Goal: Task Accomplishment & Management: Complete application form

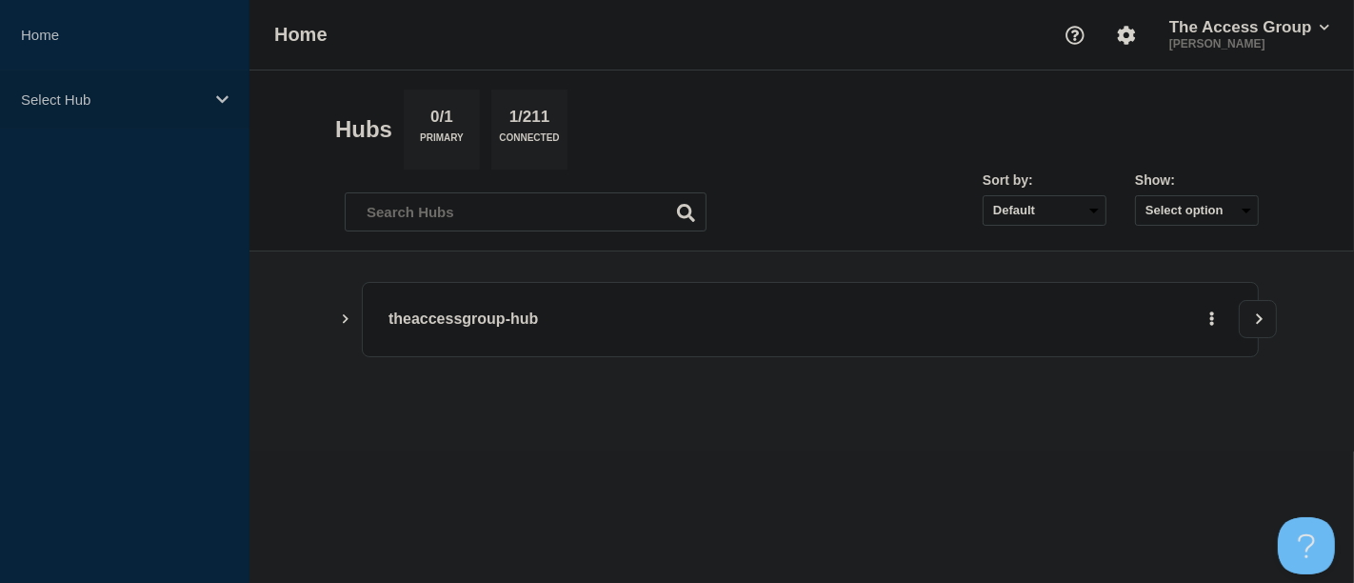
click at [220, 93] on icon at bounding box center [222, 99] width 12 height 14
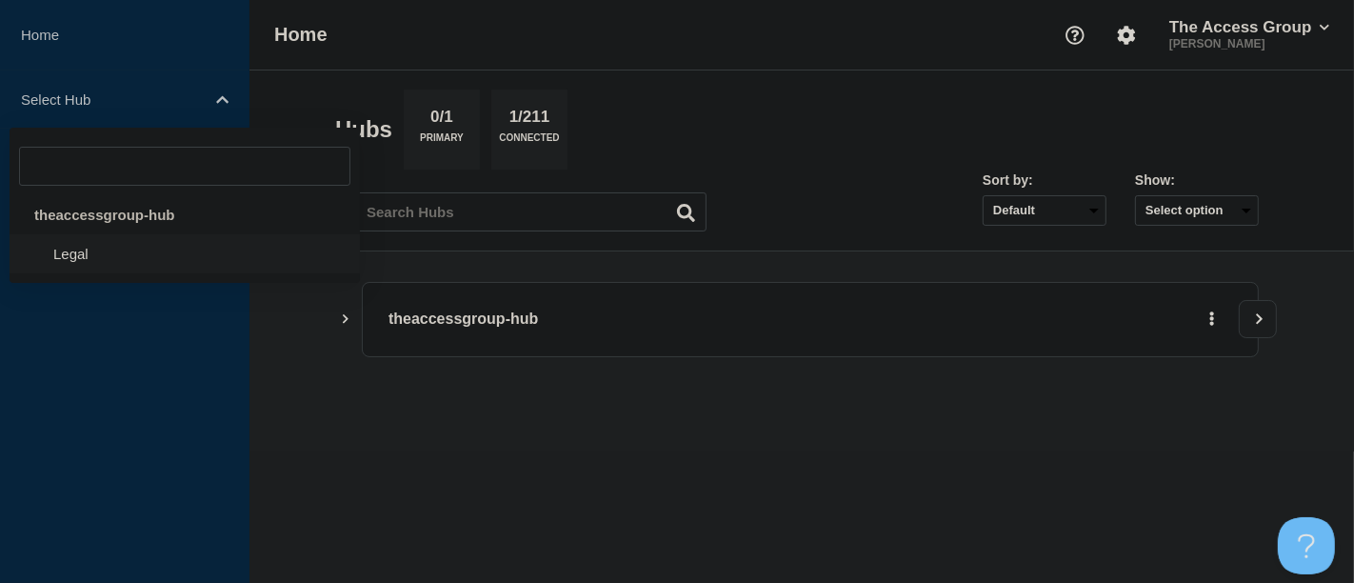
click at [106, 262] on li "Legal" at bounding box center [185, 253] width 351 height 39
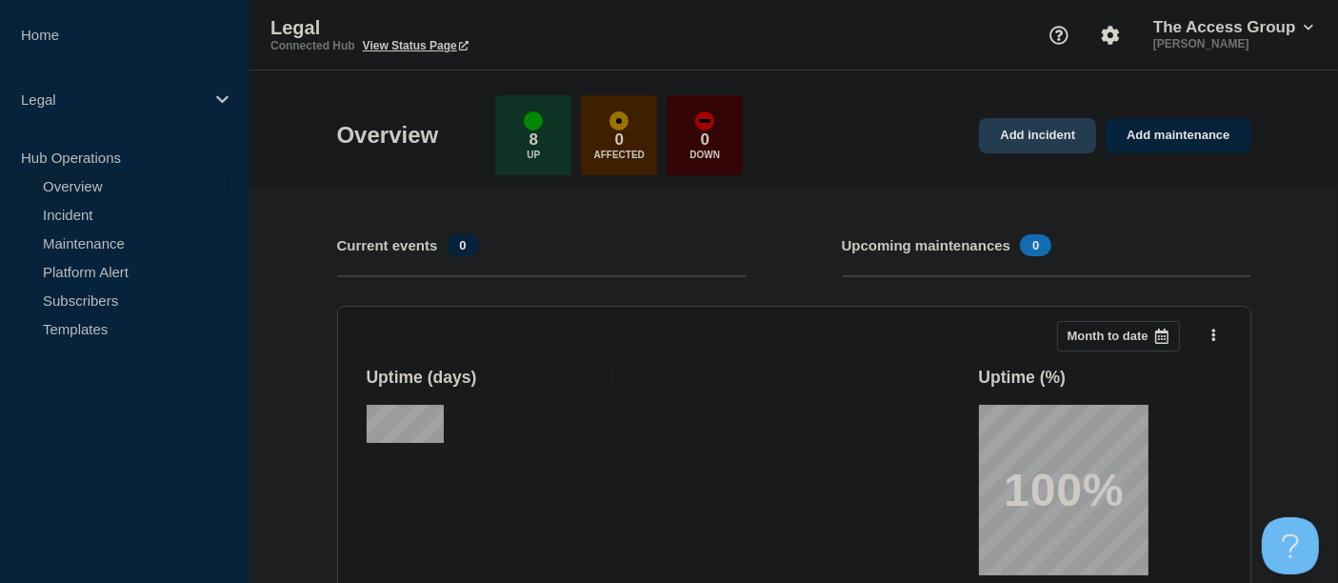
click at [1039, 131] on link "Add incident" at bounding box center [1037, 135] width 117 height 35
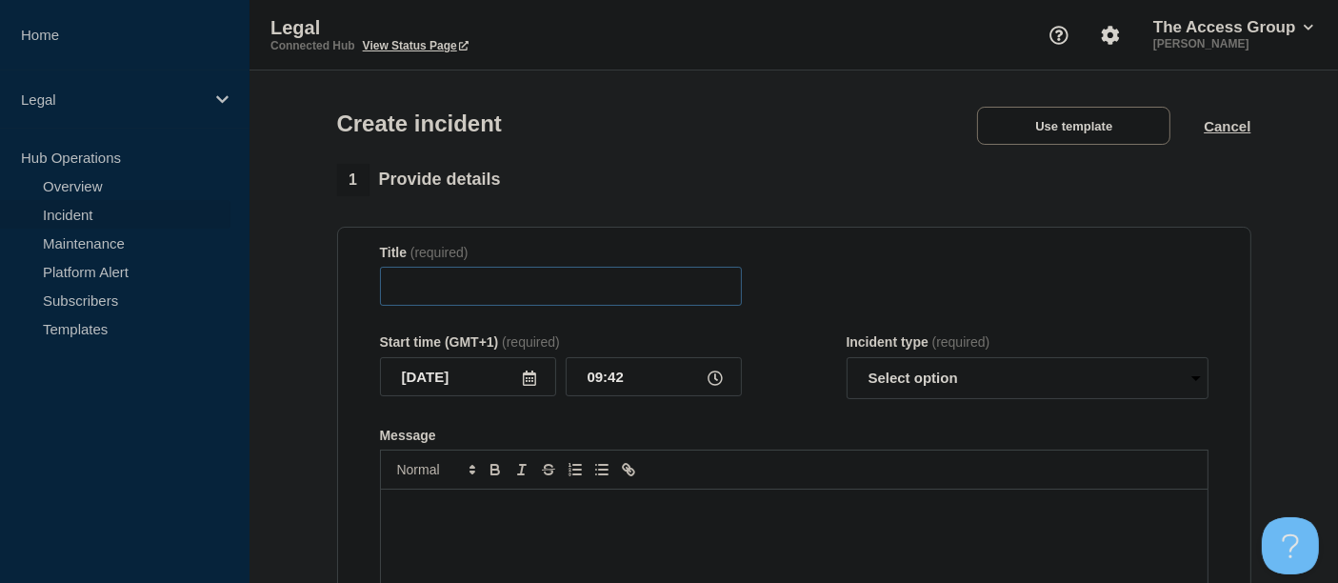
click at [519, 290] on input "Title" at bounding box center [561, 286] width 362 height 39
type input "Citrix Error when Logging in"
click at [626, 379] on input "09:42" at bounding box center [654, 376] width 176 height 39
click at [715, 380] on icon at bounding box center [715, 378] width 15 height 15
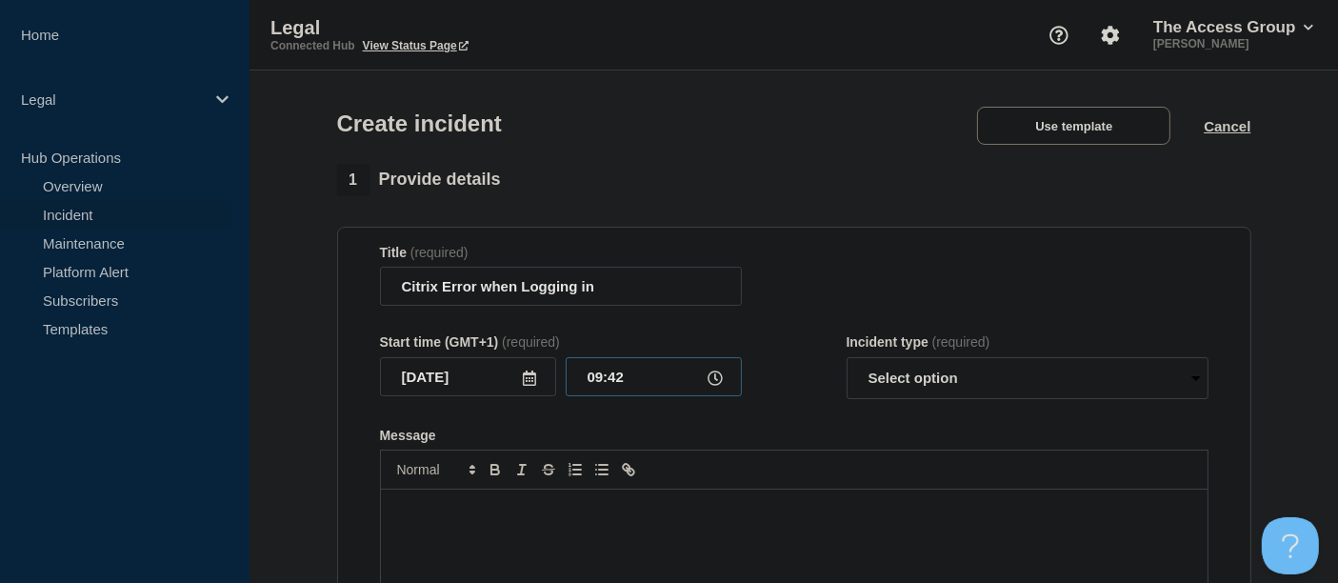
click at [621, 379] on input "09:42" at bounding box center [654, 376] width 176 height 39
type input "09:00"
click at [1193, 378] on select "Select option Investigating Identified Monitoring" at bounding box center [1028, 378] width 362 height 42
select select "investigating"
click at [847, 362] on select "Select option Investigating Identified Monitoring" at bounding box center [1028, 378] width 362 height 42
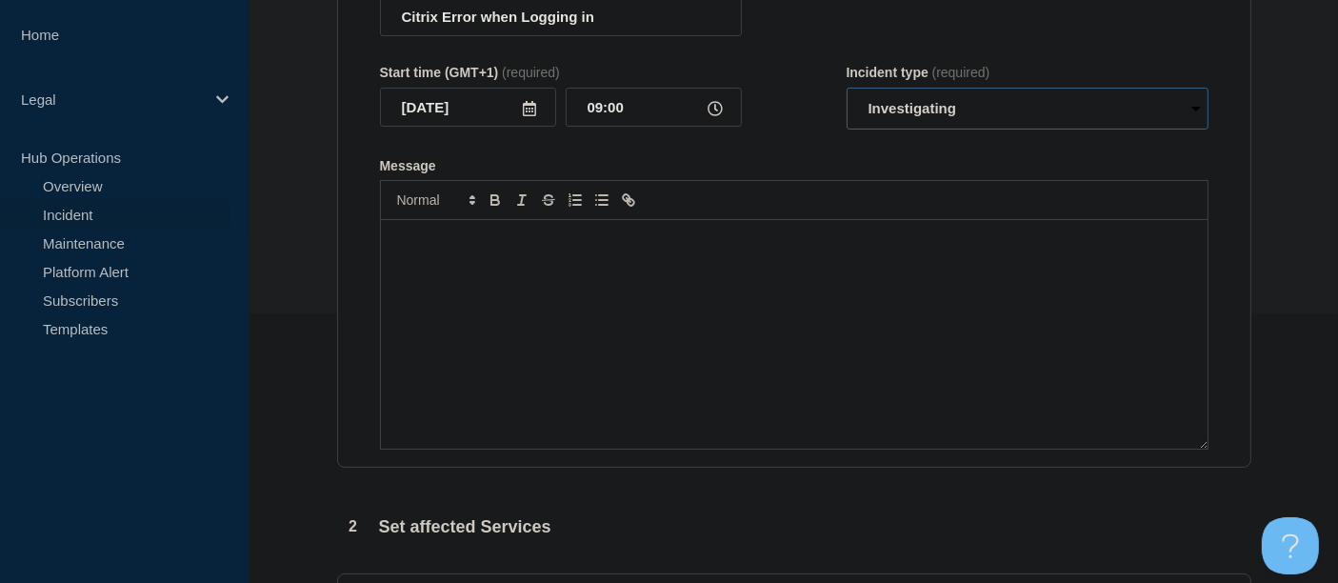
scroll to position [317, 0]
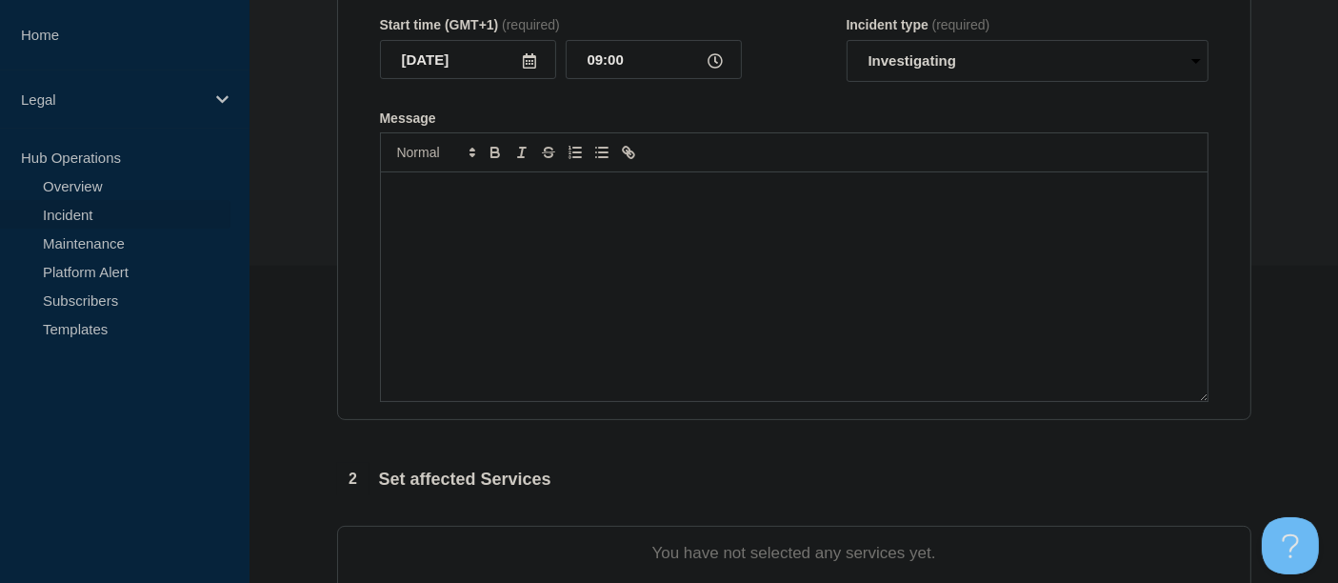
click at [457, 222] on div "Message" at bounding box center [794, 286] width 827 height 229
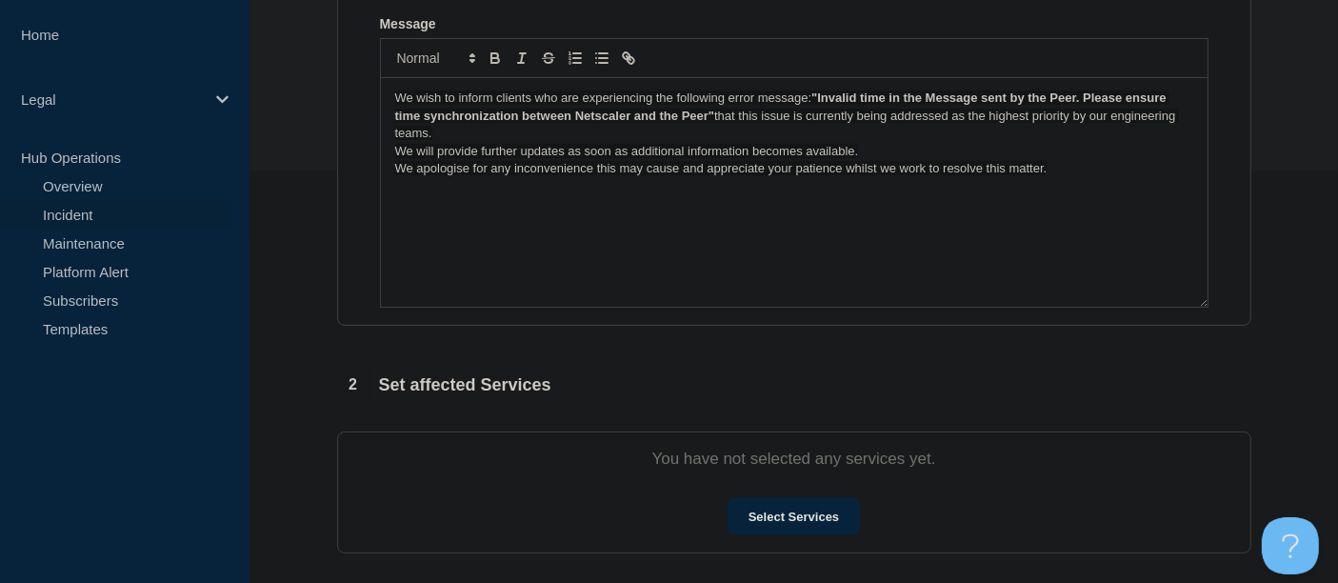
scroll to position [529, 0]
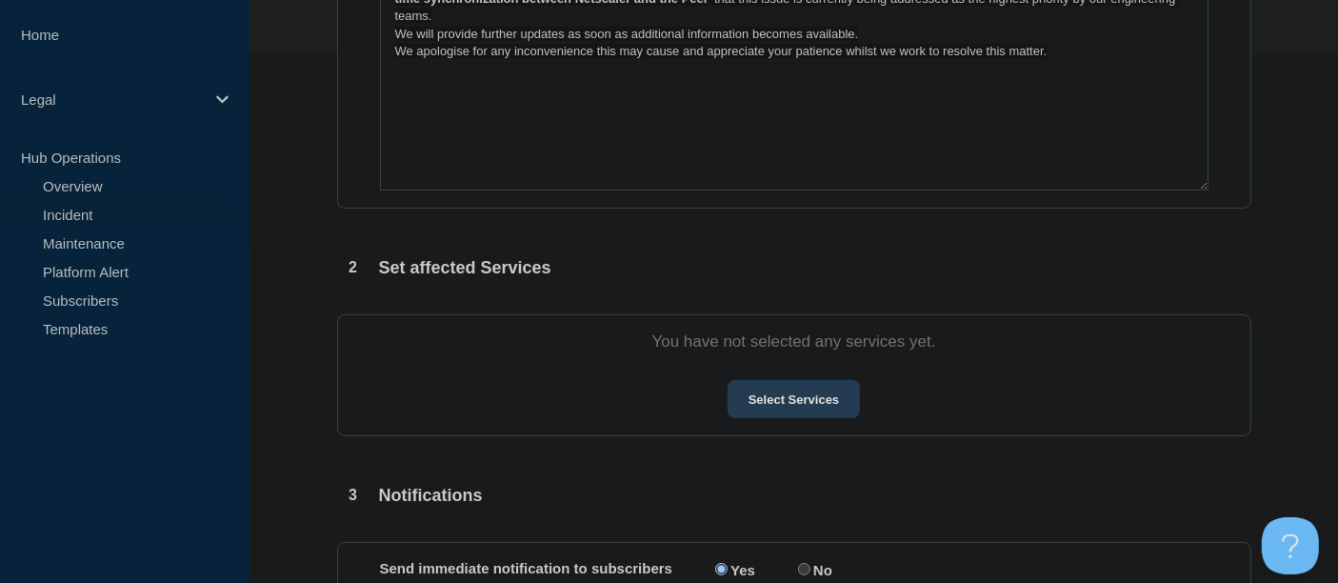
click at [783, 400] on button "Select Services" at bounding box center [794, 399] width 132 height 38
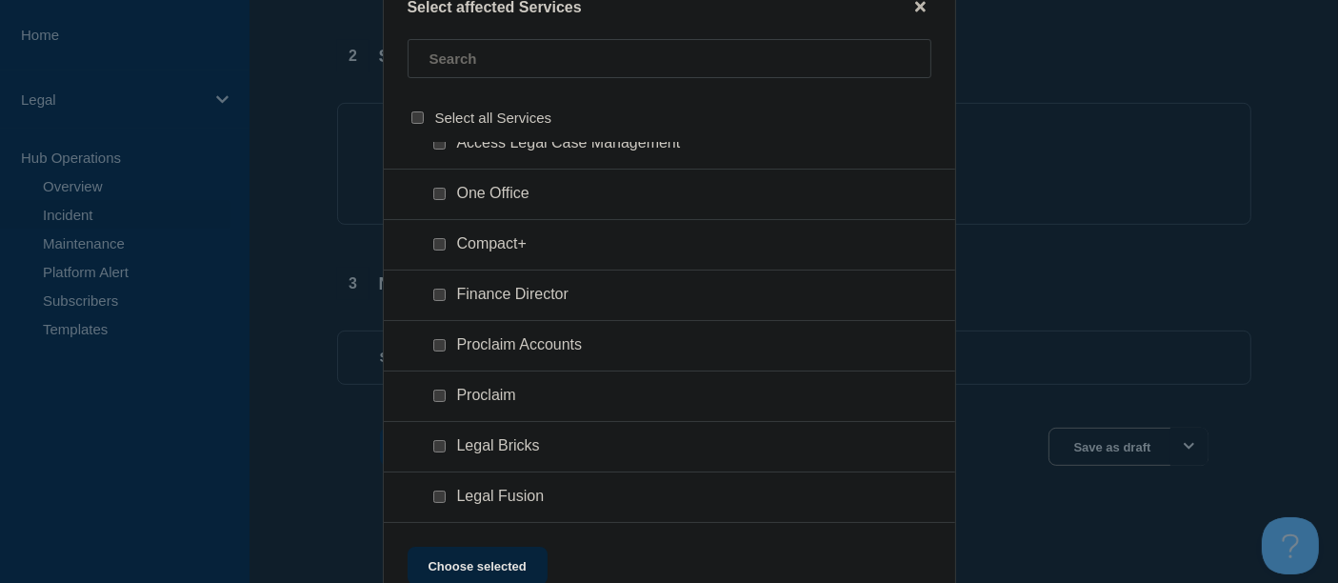
scroll to position [0, 0]
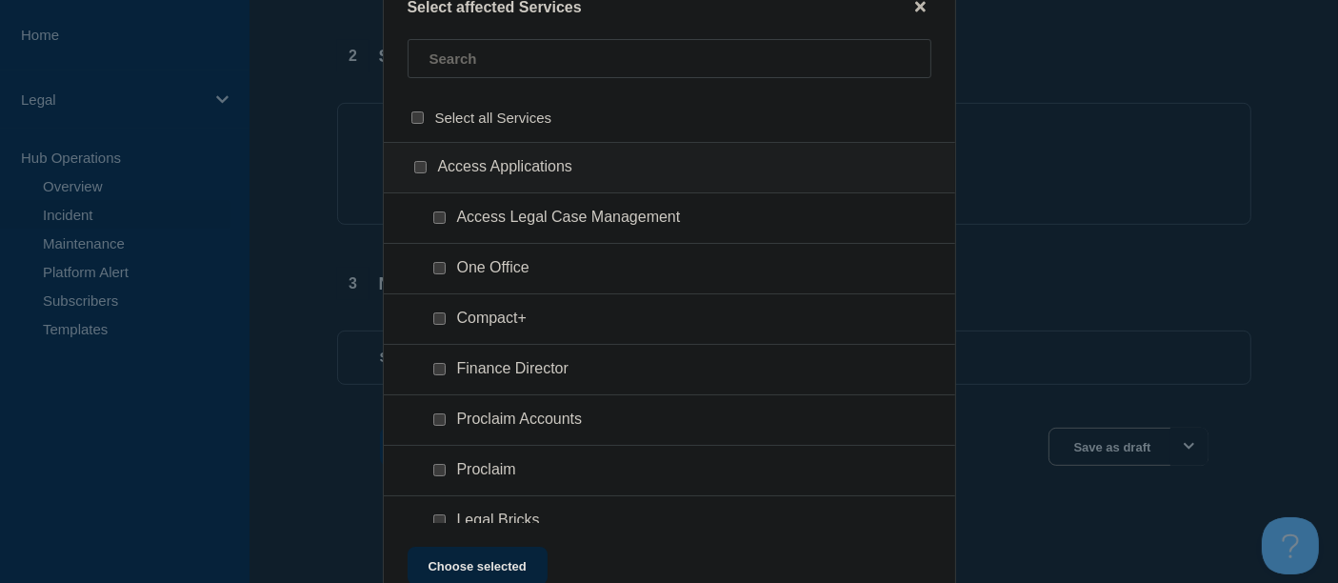
click at [438, 266] on input "One Office checkbox" at bounding box center [439, 268] width 12 height 12
checkbox input "true"
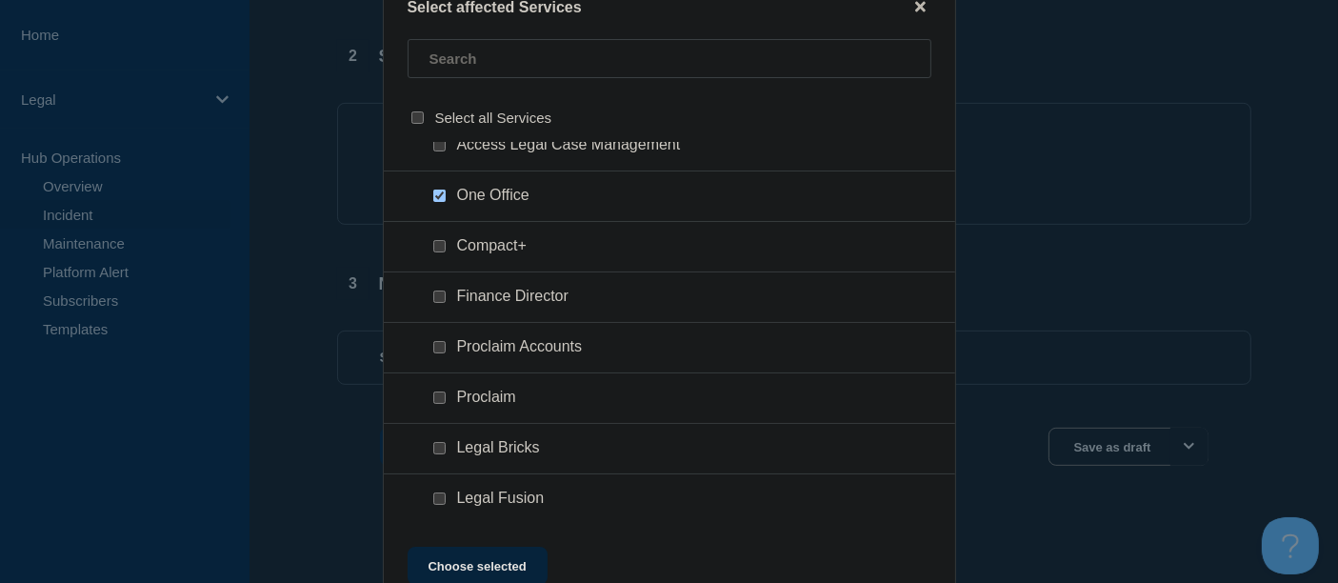
scroll to position [75, 0]
click at [503, 560] on button "Choose selected" at bounding box center [478, 566] width 140 height 38
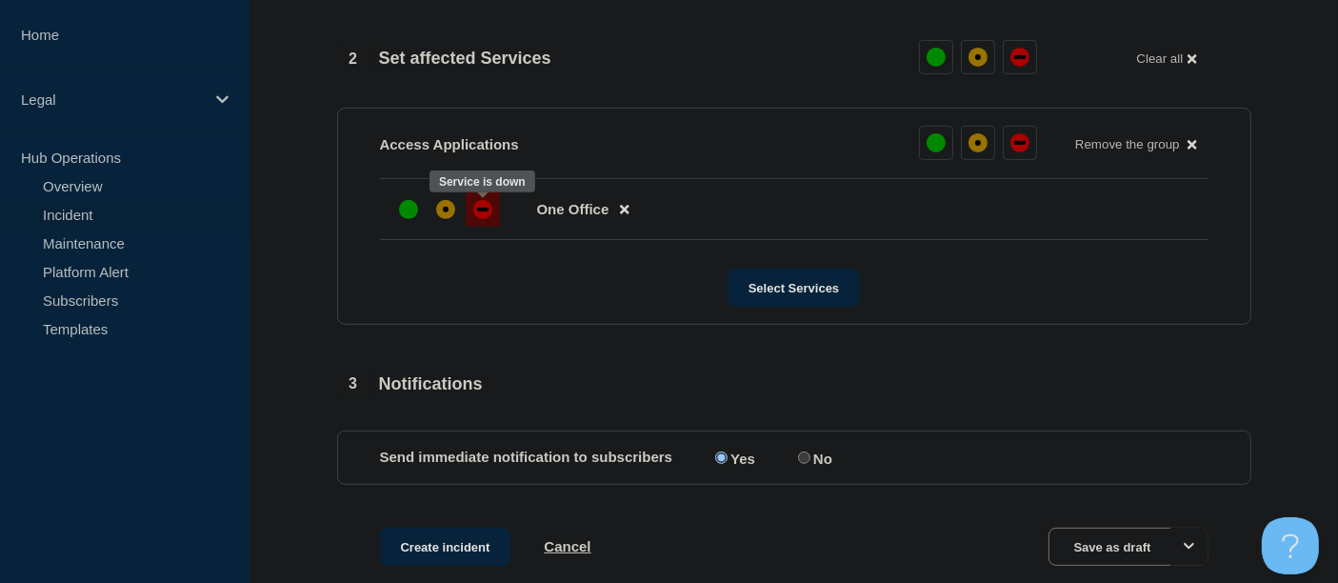
click at [473, 211] on div "down" at bounding box center [482, 209] width 19 height 19
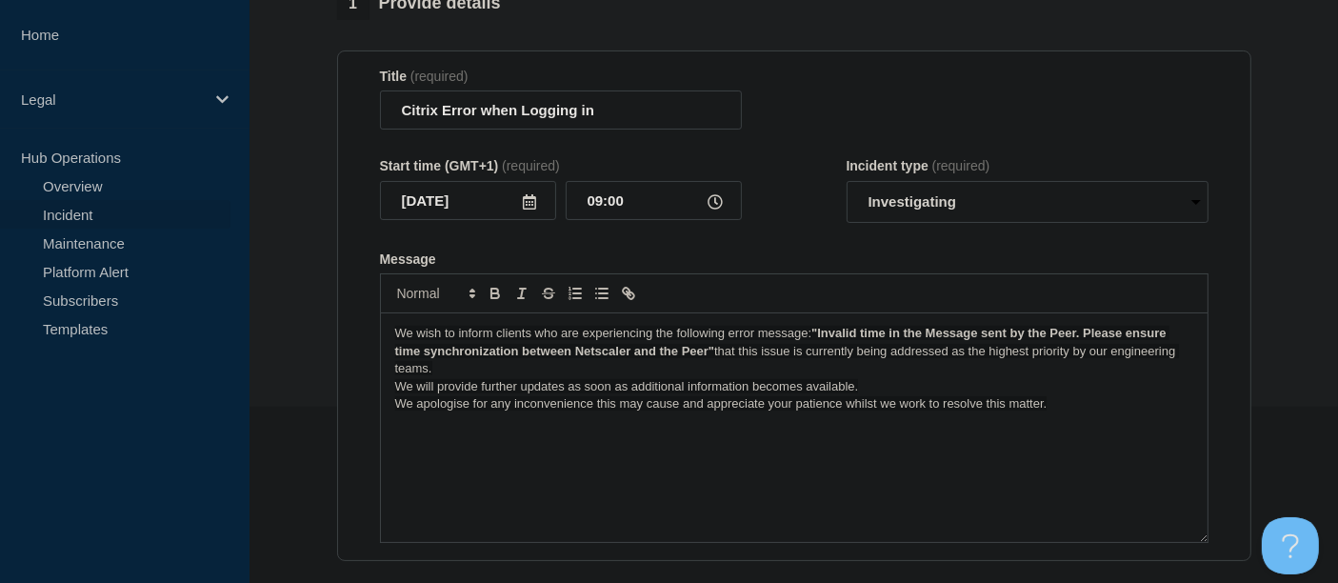
scroll to position [211, 0]
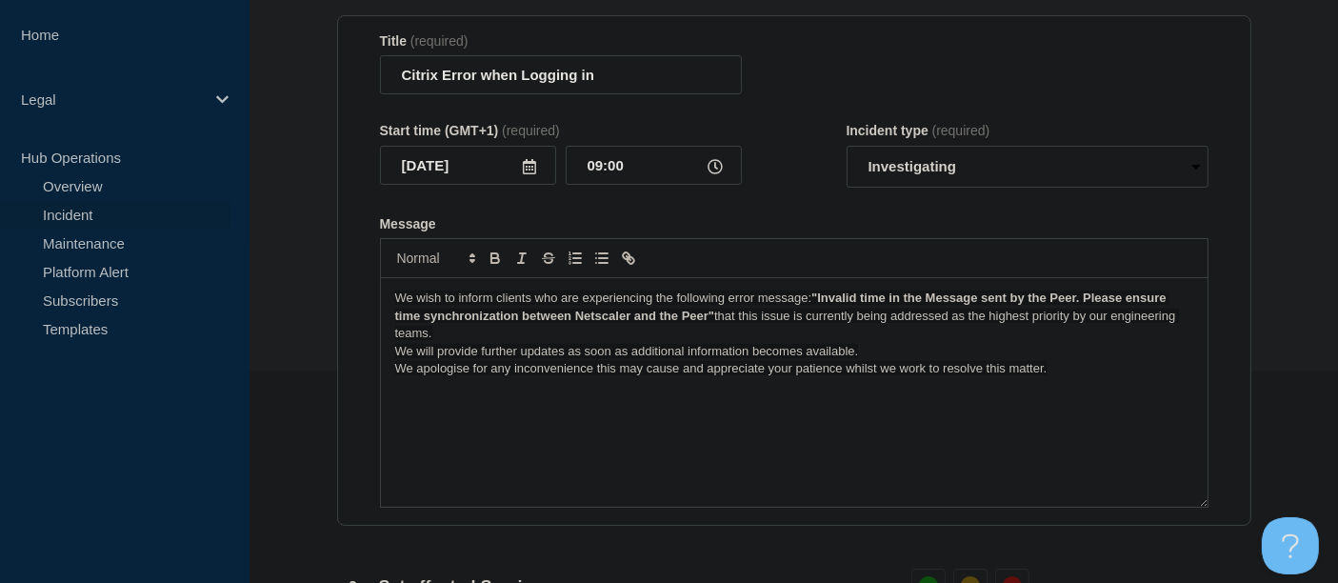
click at [456, 337] on p "We wish to inform clients who are experiencing the following error message: "In…" at bounding box center [794, 316] width 798 height 52
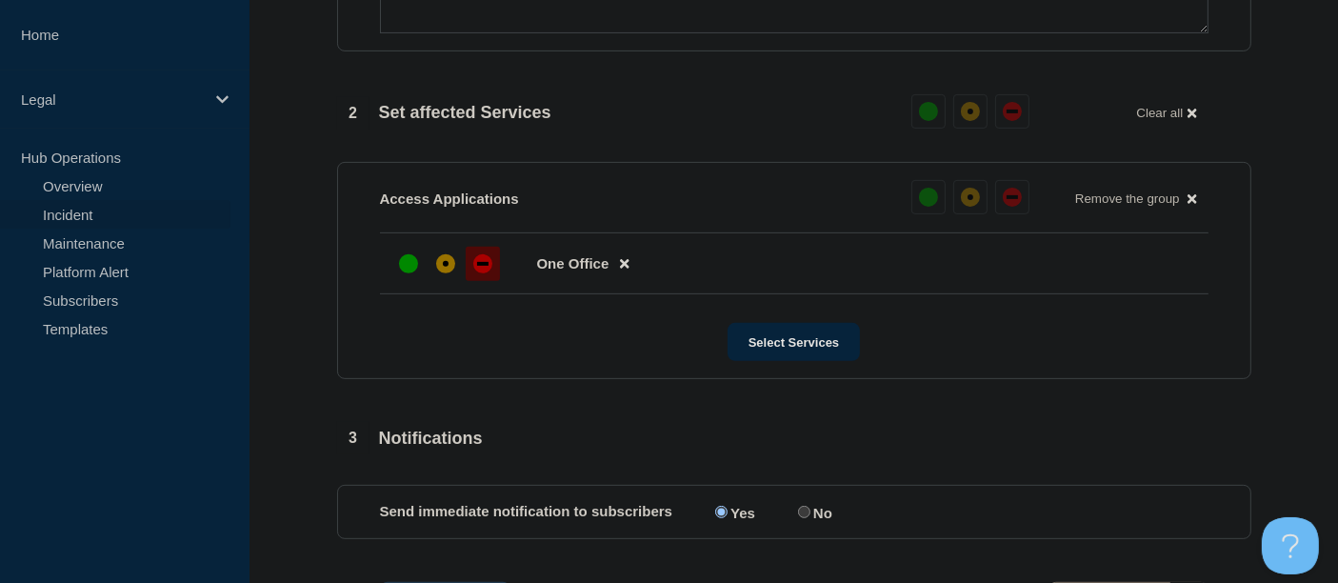
scroll to position [846, 0]
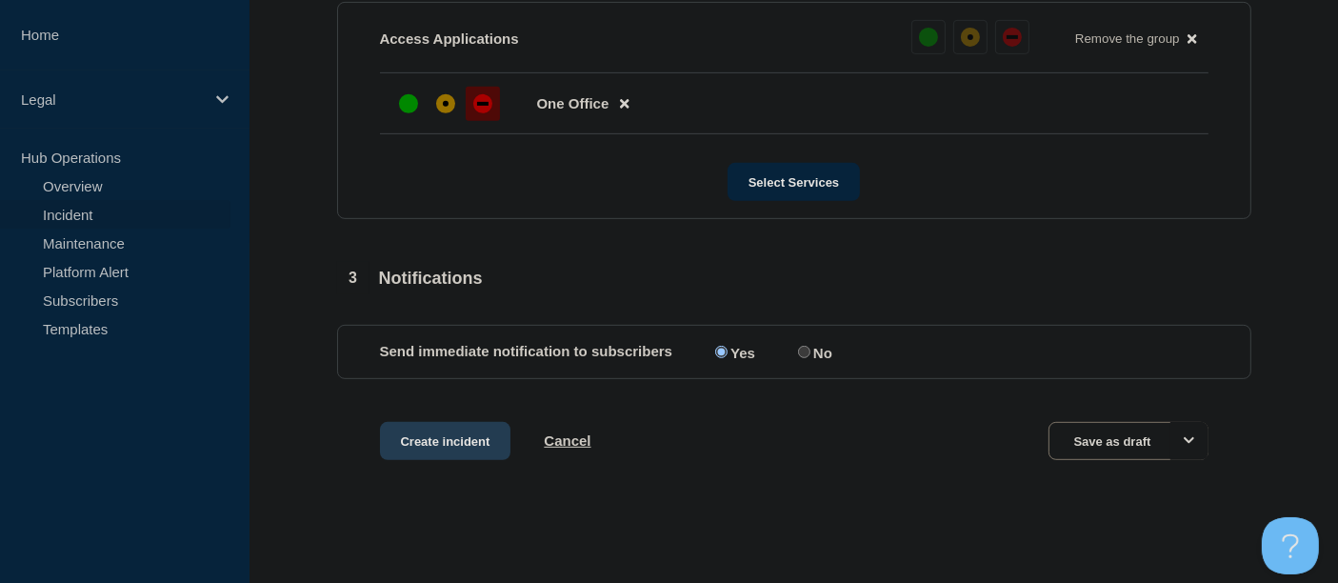
click at [455, 442] on button "Create incident" at bounding box center [445, 441] width 131 height 38
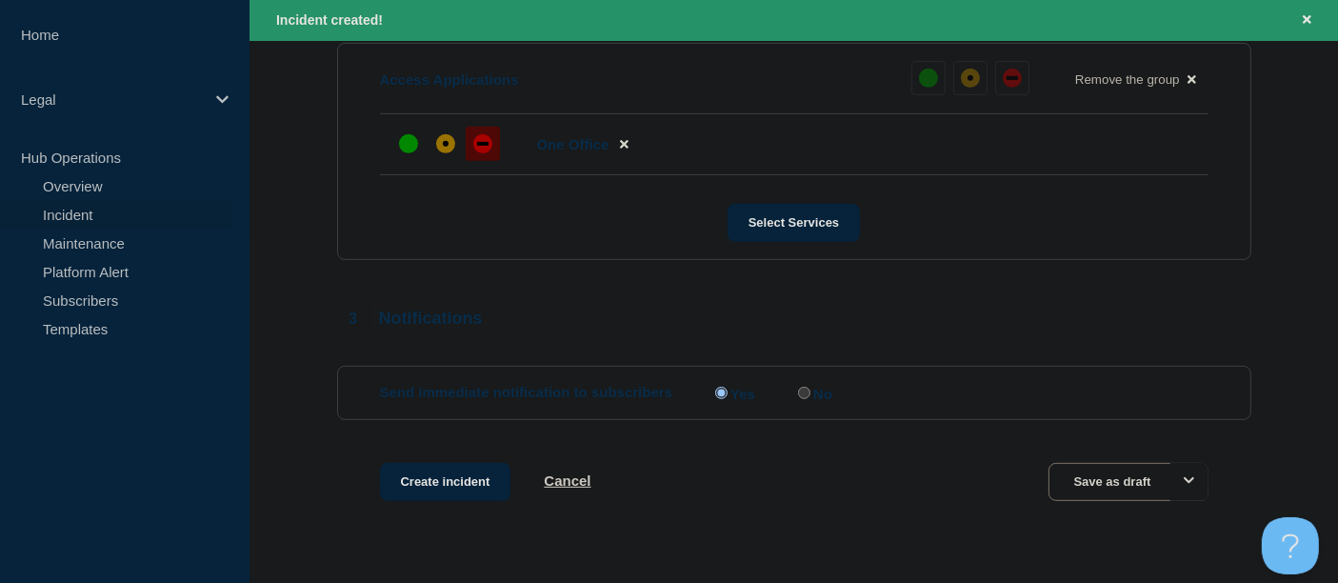
scroll to position [887, 0]
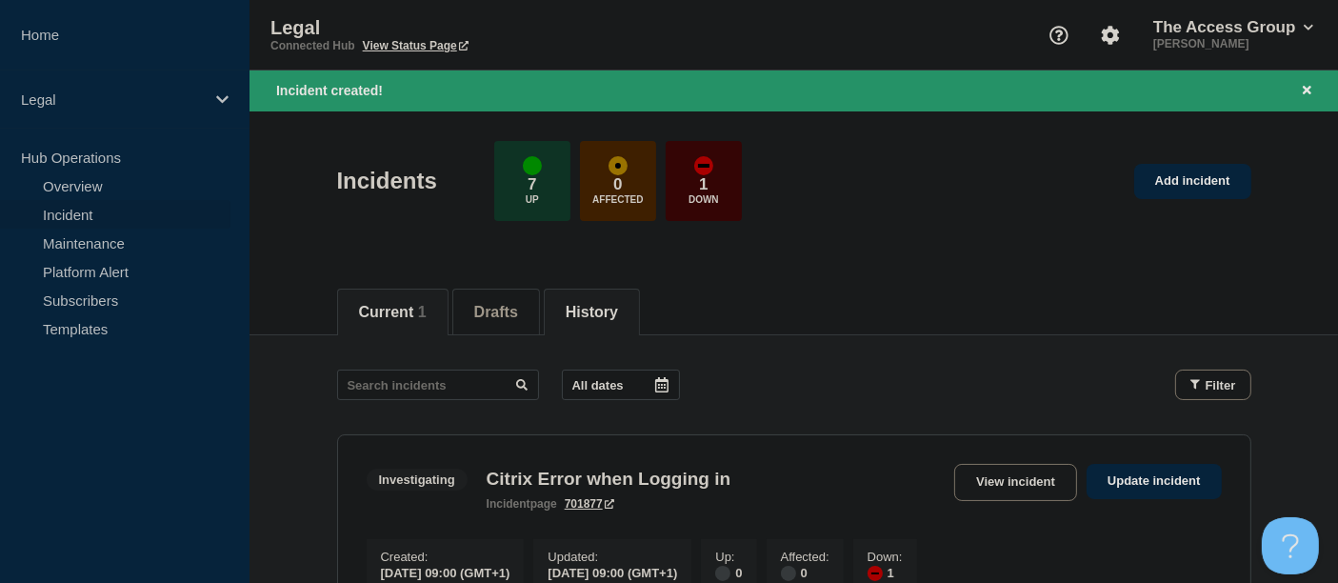
scroll to position [106, 0]
